Goal: Information Seeking & Learning: Learn about a topic

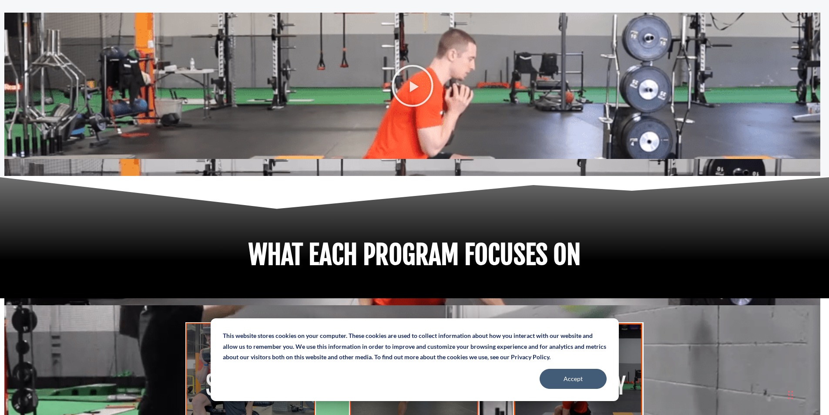
scroll to position [4047, 0]
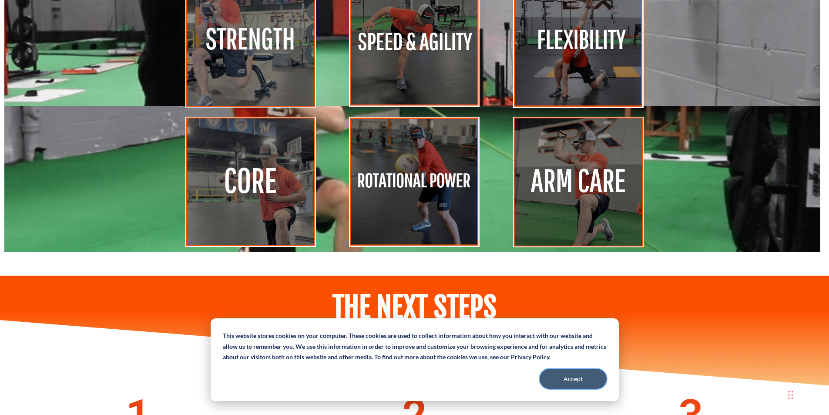
click at [557, 375] on button "Accept" at bounding box center [573, 379] width 67 height 20
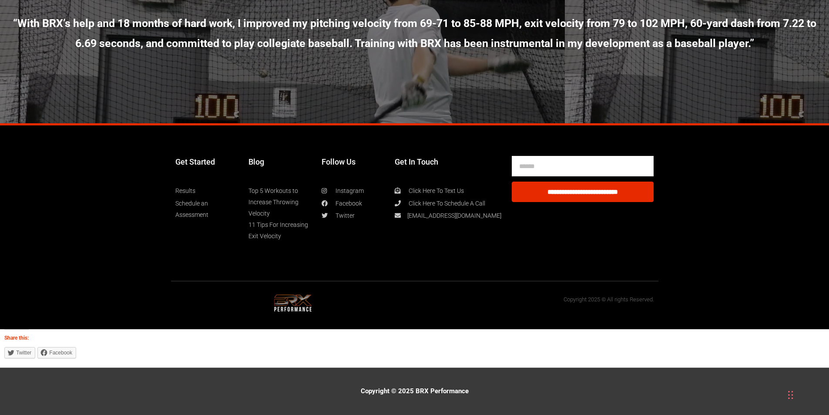
scroll to position [4664, 0]
click at [258, 189] on link "Top 5 Workouts to Increase Throwing Velocity" at bounding box center [280, 202] width 64 height 34
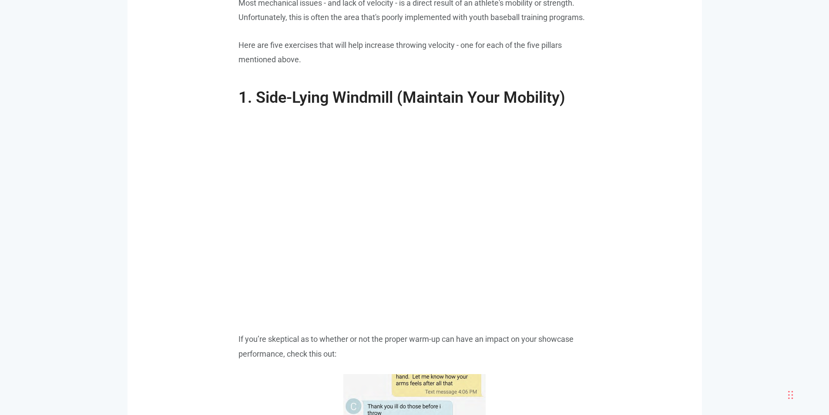
scroll to position [1032, 0]
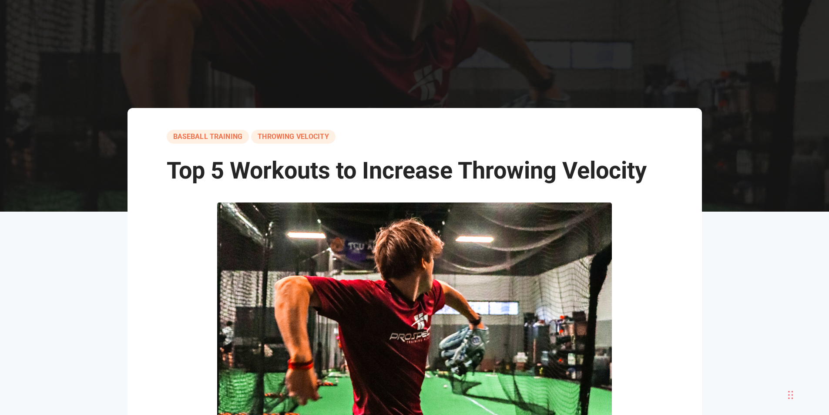
scroll to position [0, 0]
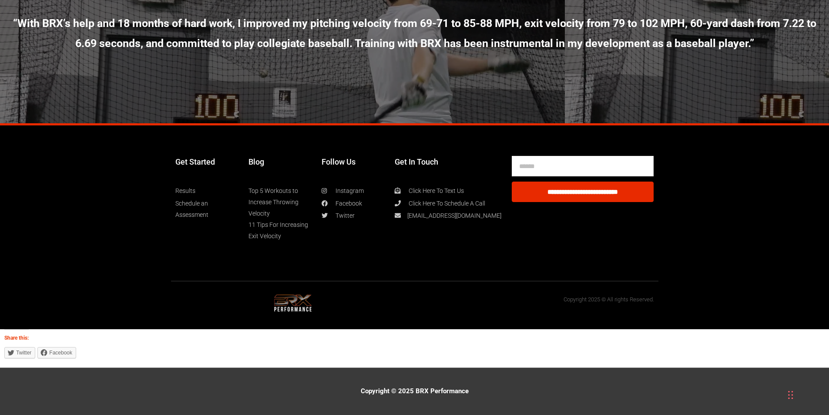
click at [279, 228] on link "11 Tips For Increasing Exit Velocity" at bounding box center [280, 230] width 64 height 23
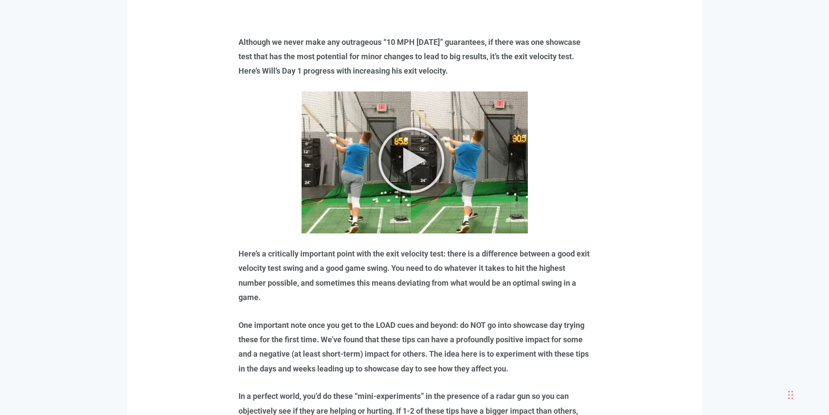
scroll to position [783, 0]
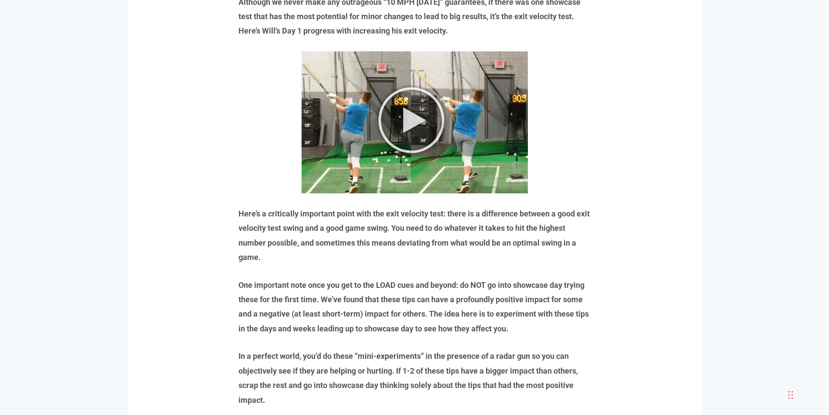
click at [387, 155] on img at bounding box center [415, 122] width 226 height 142
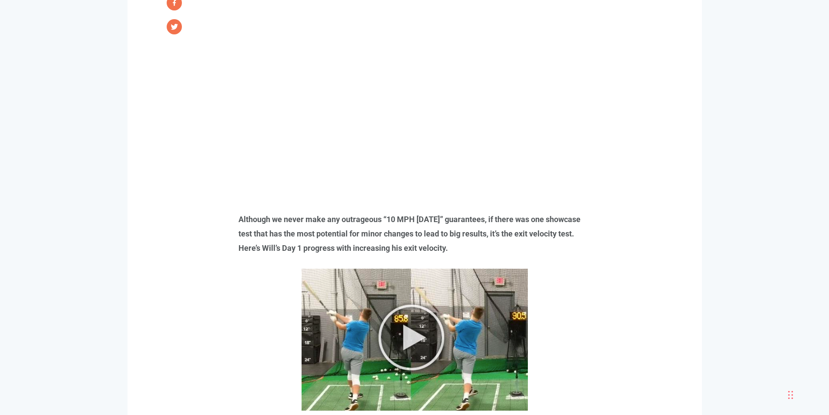
scroll to position [566, 0]
